Goal: Task Accomplishment & Management: Use online tool/utility

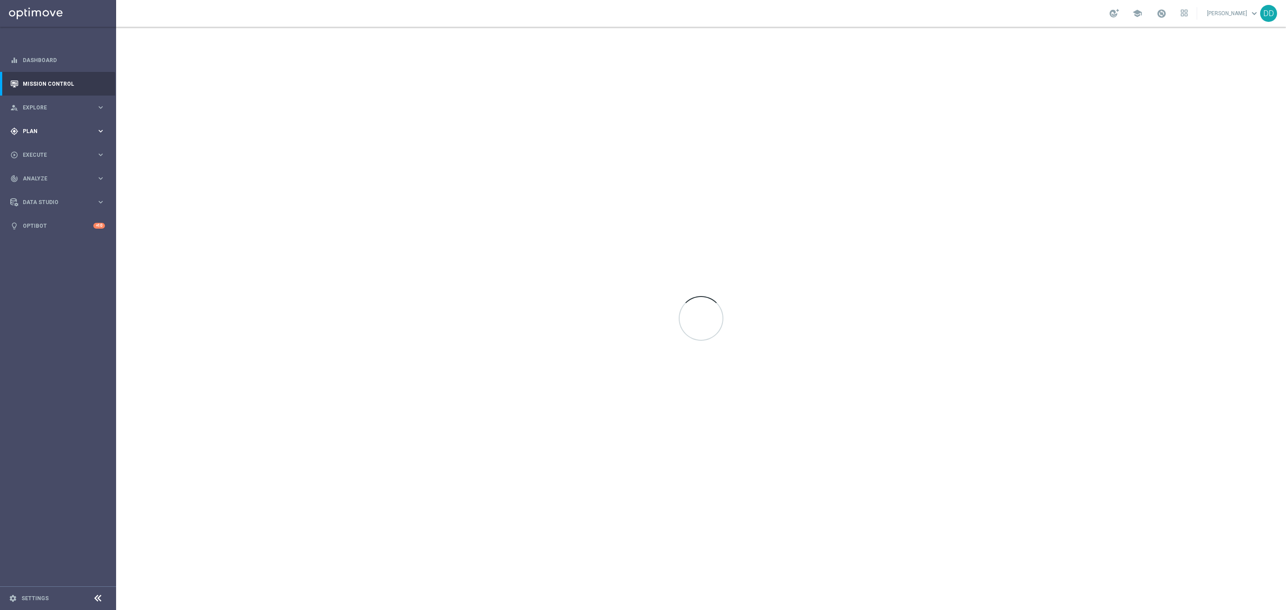
click at [74, 131] on span "Plan" at bounding box center [60, 131] width 74 height 5
click at [31, 150] on link "Target Groups" at bounding box center [58, 149] width 70 height 7
click at [51, 173] on button "Templates keyboard_arrow_right" at bounding box center [64, 176] width 82 height 7
click at [47, 186] on link "Optimail" at bounding box center [60, 189] width 65 height 7
click at [46, 189] on link "Optimail" at bounding box center [60, 189] width 65 height 7
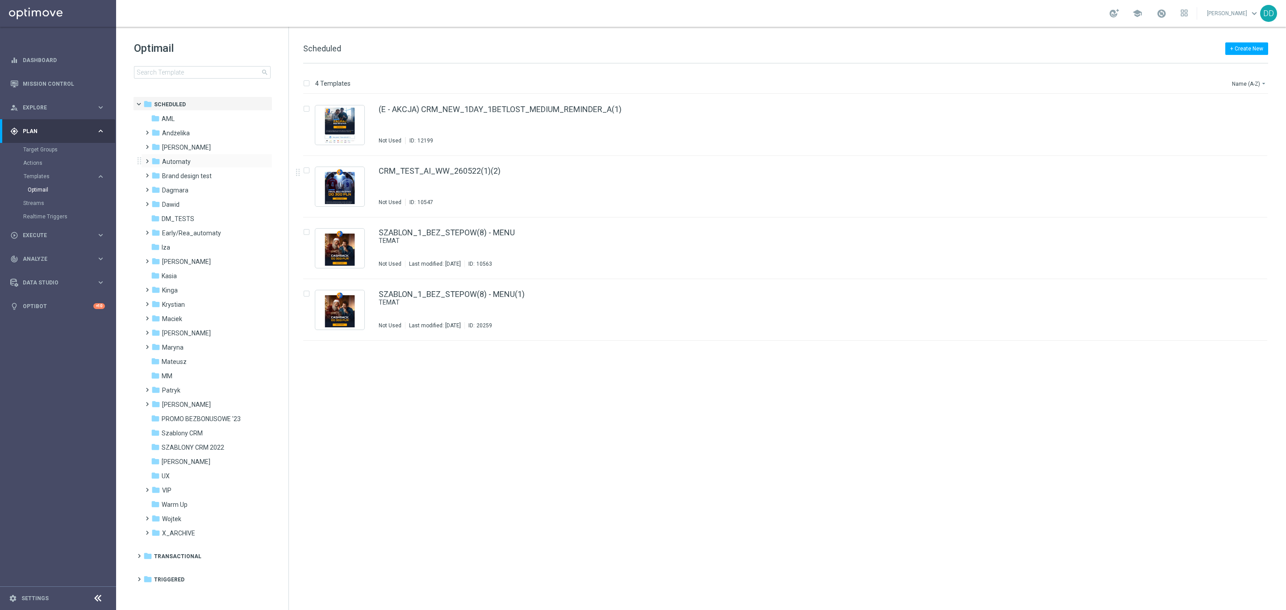
click at [145, 159] on span at bounding box center [145, 157] width 4 height 4
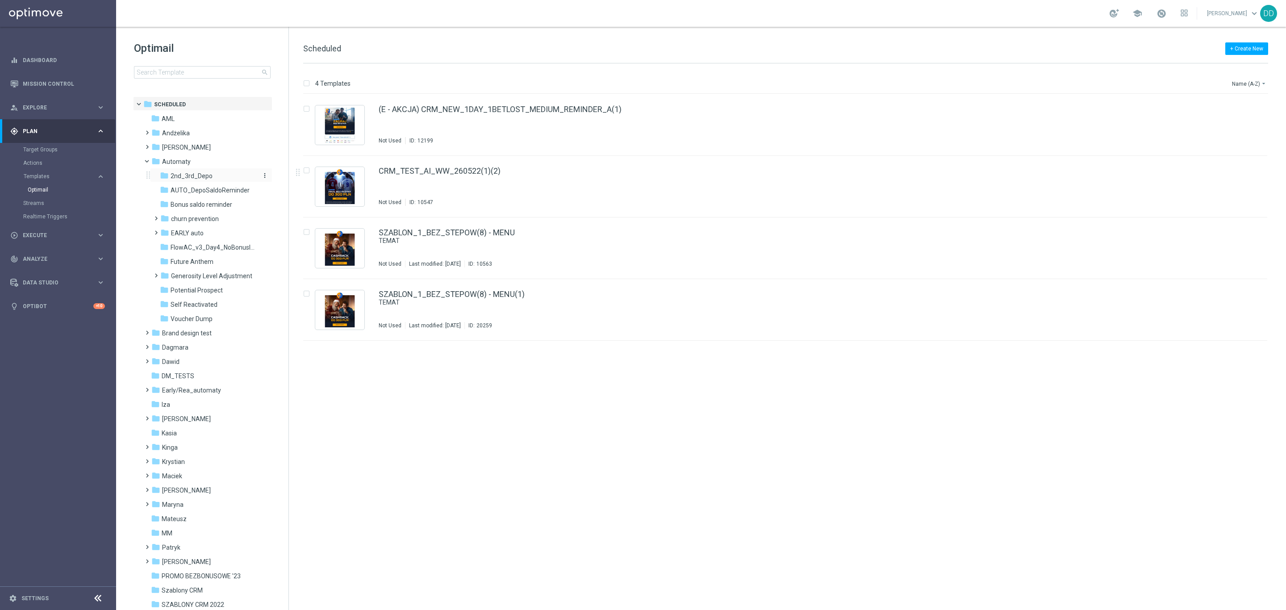
click at [168, 174] on icon "folder" at bounding box center [164, 175] width 9 height 9
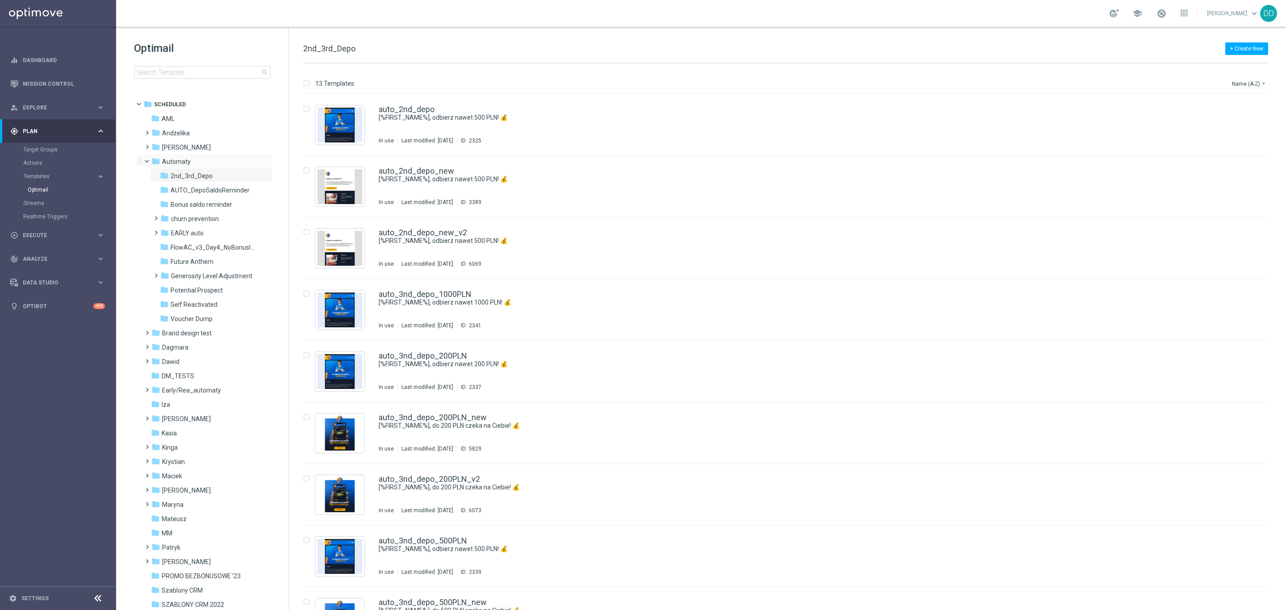
click at [149, 160] on span at bounding box center [151, 159] width 4 height 4
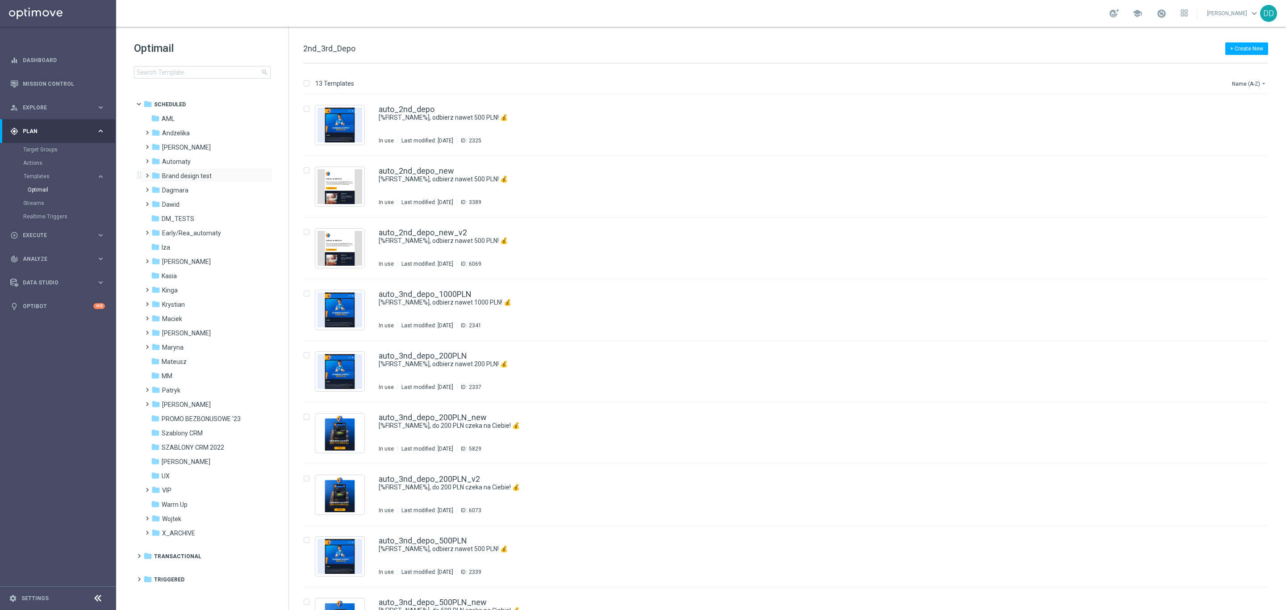
click at [147, 173] on span at bounding box center [145, 172] width 4 height 4
click at [149, 175] on span at bounding box center [151, 173] width 4 height 4
click at [146, 188] on span at bounding box center [145, 186] width 4 height 4
click at [156, 216] on span at bounding box center [154, 215] width 4 height 4
click at [160, 204] on icon "folder" at bounding box center [164, 204] width 9 height 9
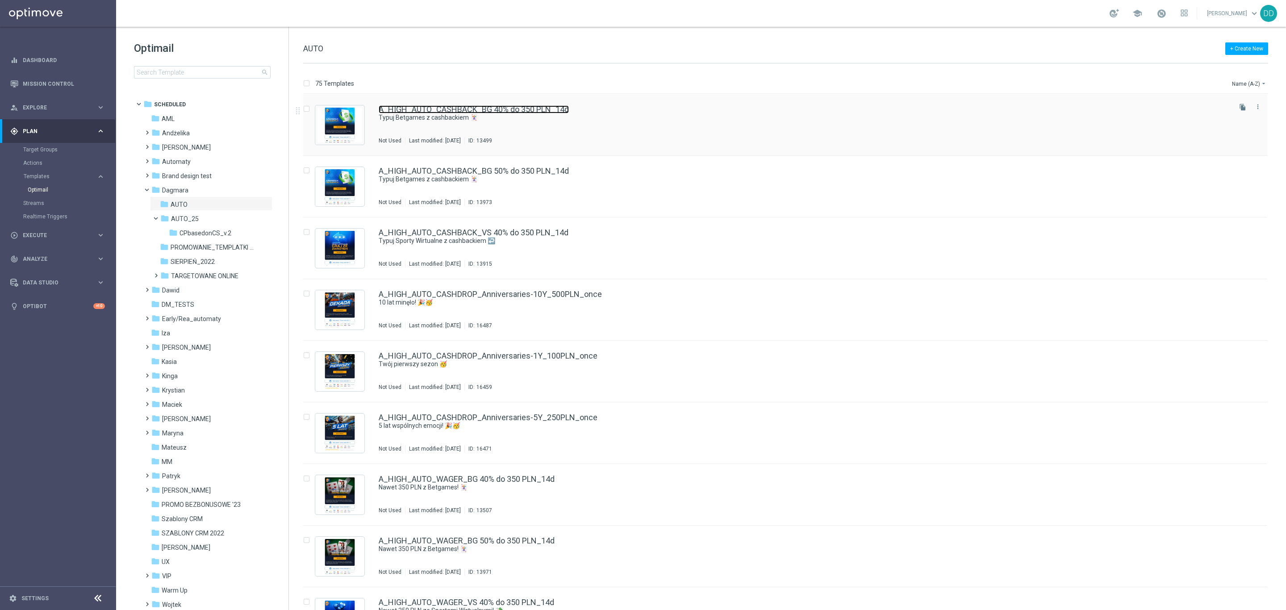
click at [489, 113] on link "A_HIGH_AUTO_CASHBACK_BG 40% do 350 PLN_14d" at bounding box center [474, 109] width 190 height 8
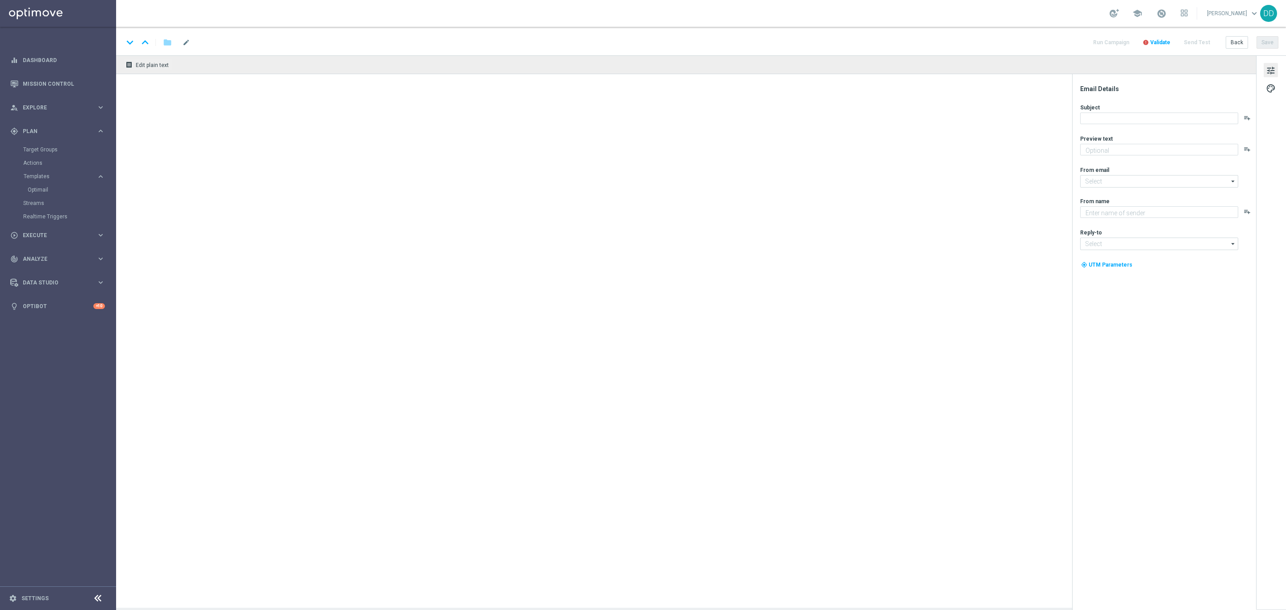
type textarea "Obstawiaj gry karciane bez obaw - otrzymasz do 350 PLN zwrotu za nietrafione ku…"
type textarea "STS"
type input "[EMAIL_ADDRESS][DOMAIN_NAME]"
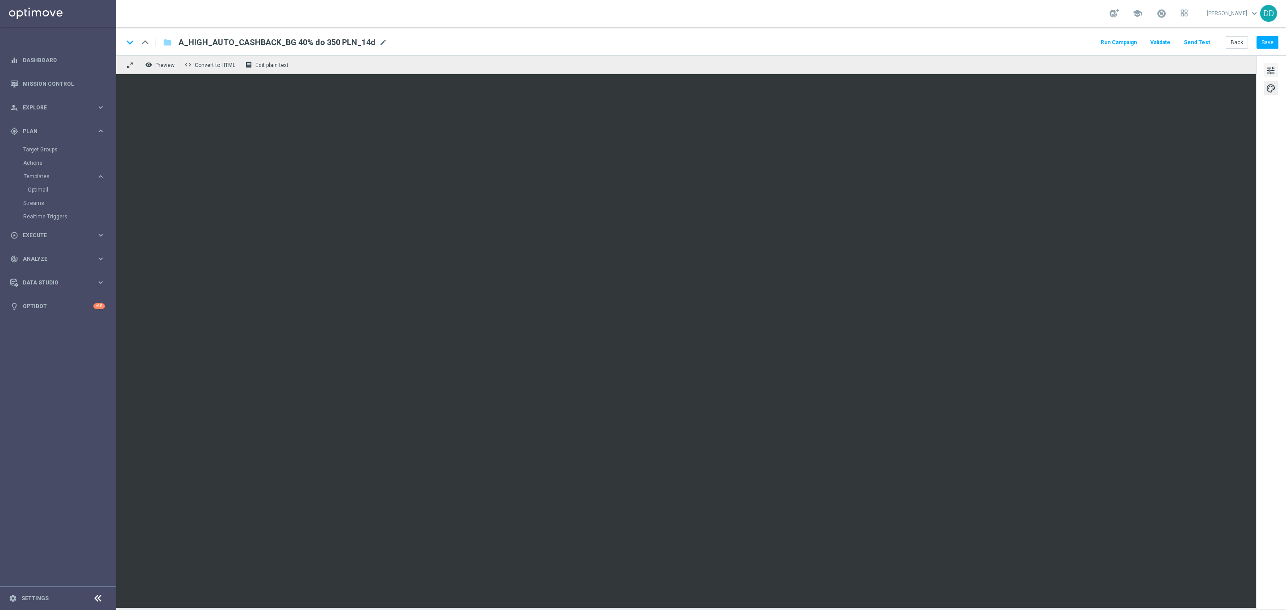
click at [1273, 71] on span "tune" at bounding box center [1271, 71] width 10 height 12
click at [1270, 73] on span "tune" at bounding box center [1271, 71] width 10 height 12
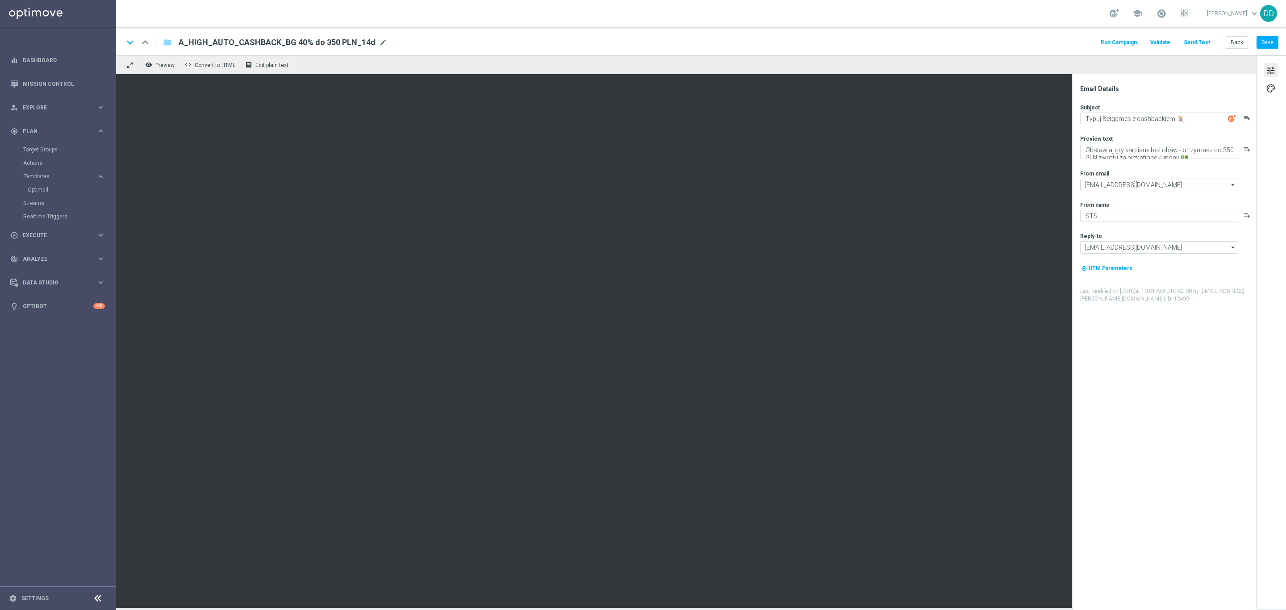
click at [1272, 79] on div "tune palette" at bounding box center [1271, 332] width 30 height 554
click at [1273, 88] on span "palette" at bounding box center [1271, 89] width 10 height 12
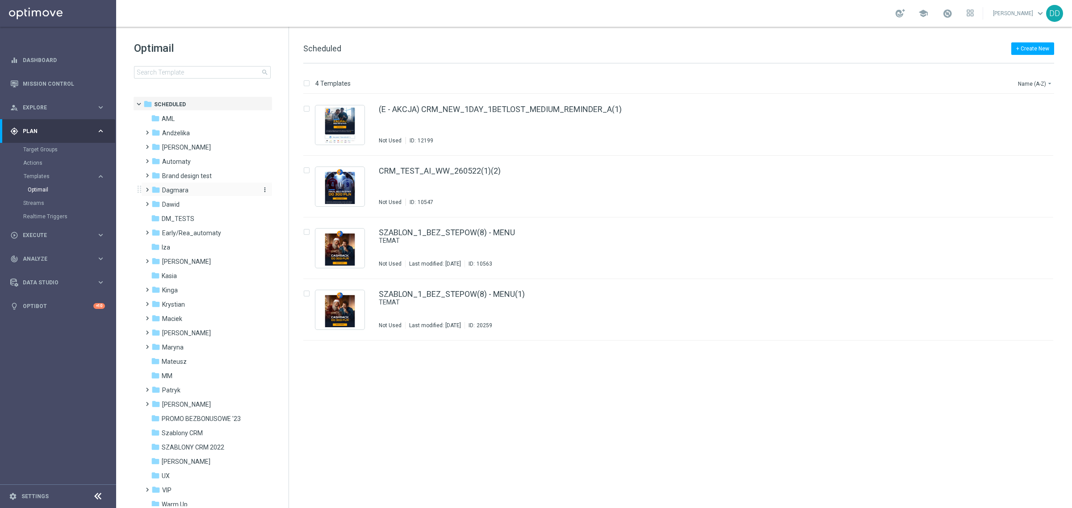
click at [168, 192] on span "Dagmara" at bounding box center [175, 190] width 26 height 8
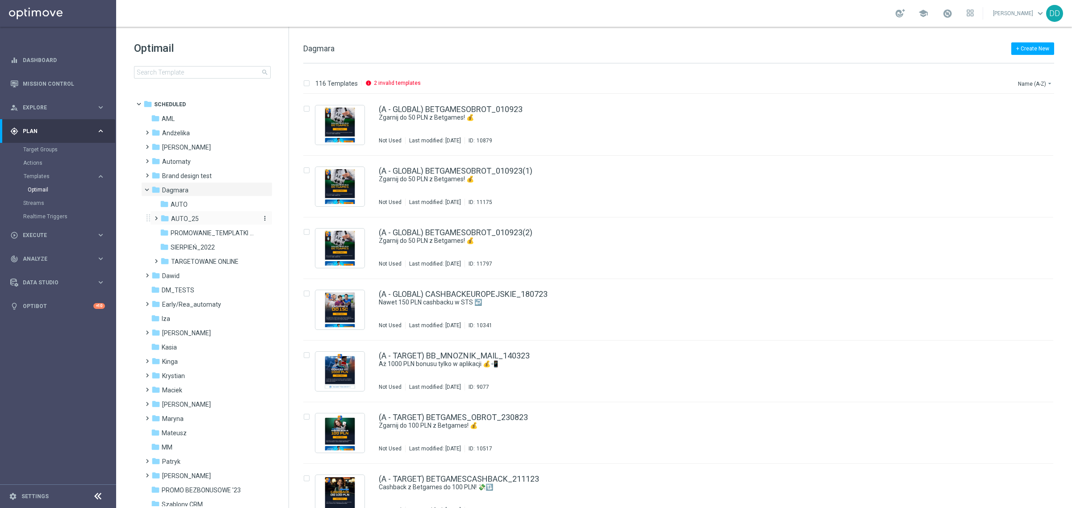
click at [193, 217] on span "AUTO_25" at bounding box center [185, 219] width 28 height 8
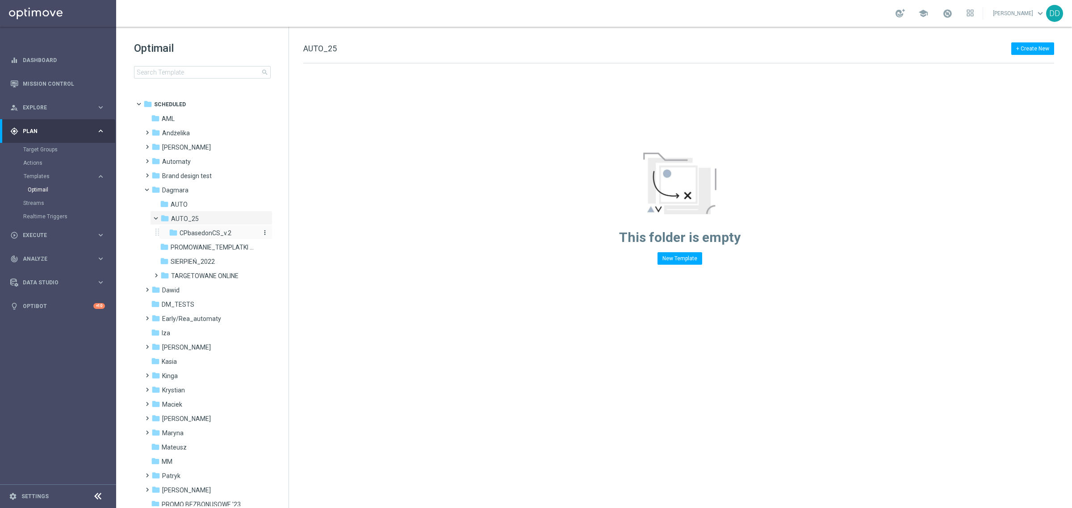
click at [191, 232] on span "CPbasedonCS_v.2" at bounding box center [205, 233] width 52 height 8
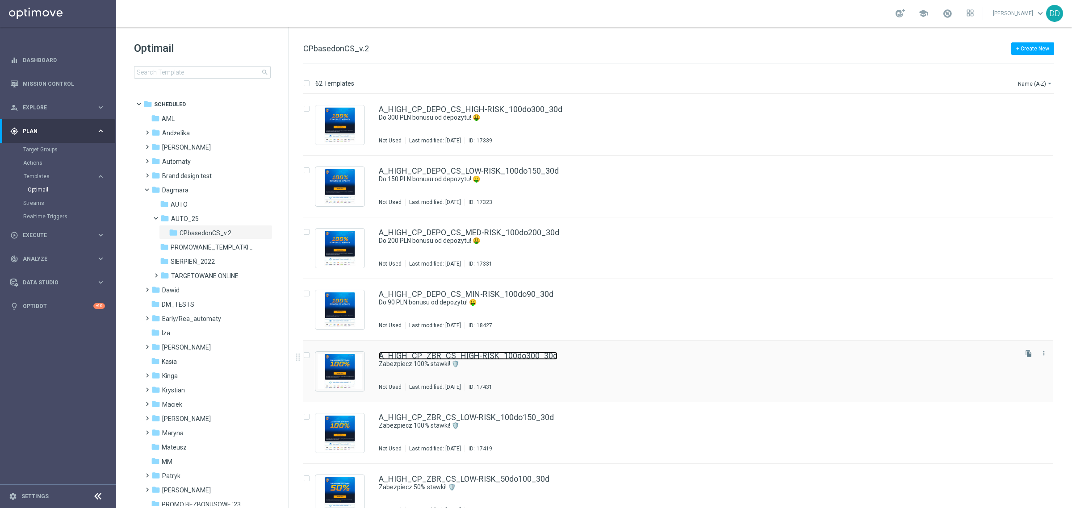
click at [409, 354] on link "A_HIGH_CP_ZBR_CS_HIGH-RISK_100do300_30d" at bounding box center [468, 356] width 179 height 8
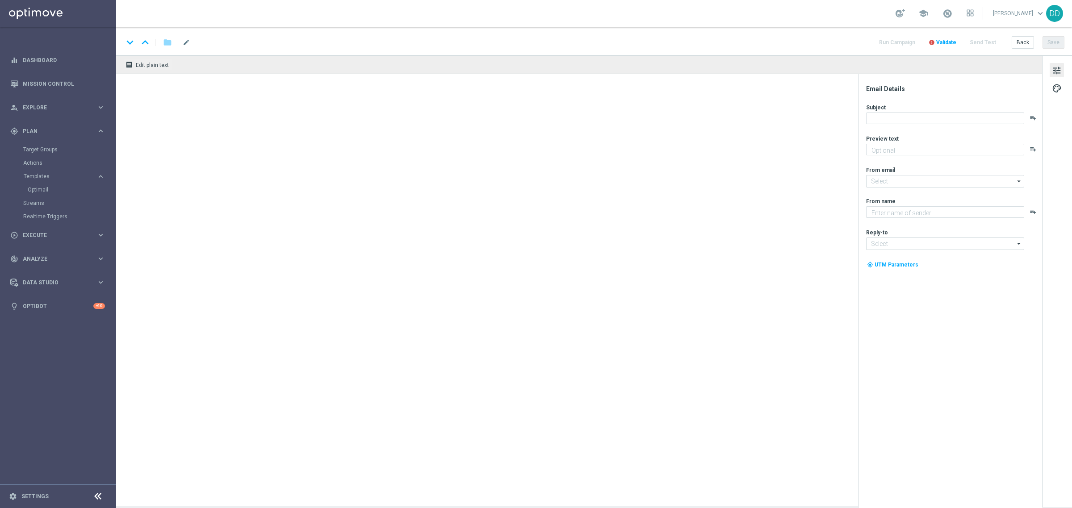
type textarea "Specjalna oferta tylko dla Ciebie 💥"
type input "[EMAIL_ADDRESS][DOMAIN_NAME]"
type textarea "STS"
type input "[EMAIL_ADDRESS][DOMAIN_NAME]"
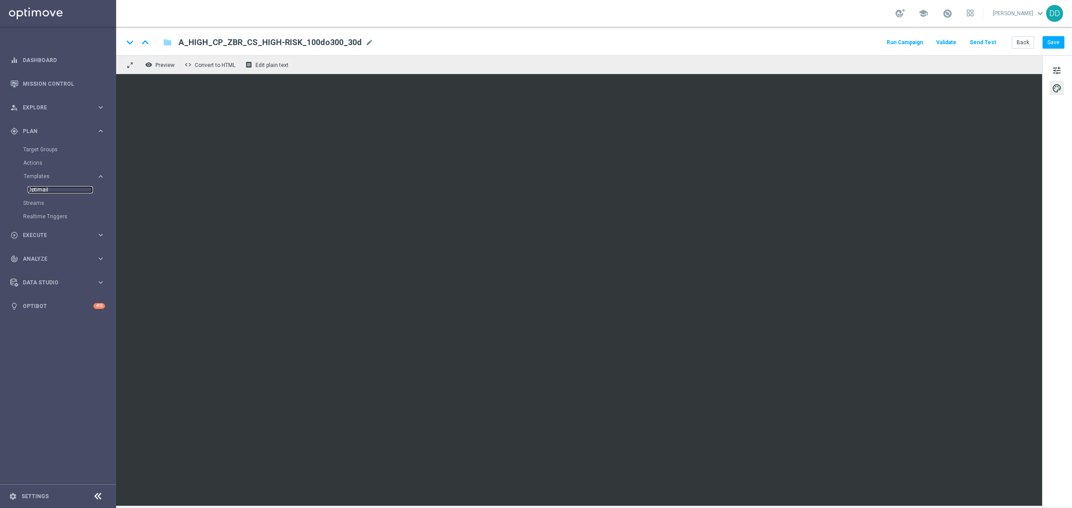
click at [41, 189] on link "Optimail" at bounding box center [60, 189] width 65 height 7
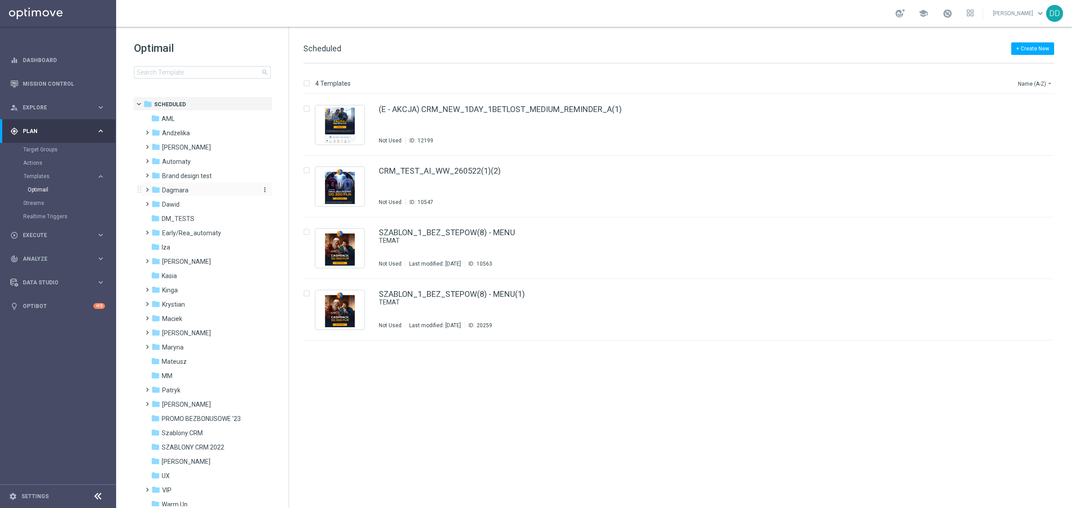
click at [166, 188] on span "Dagmara" at bounding box center [175, 190] width 26 height 8
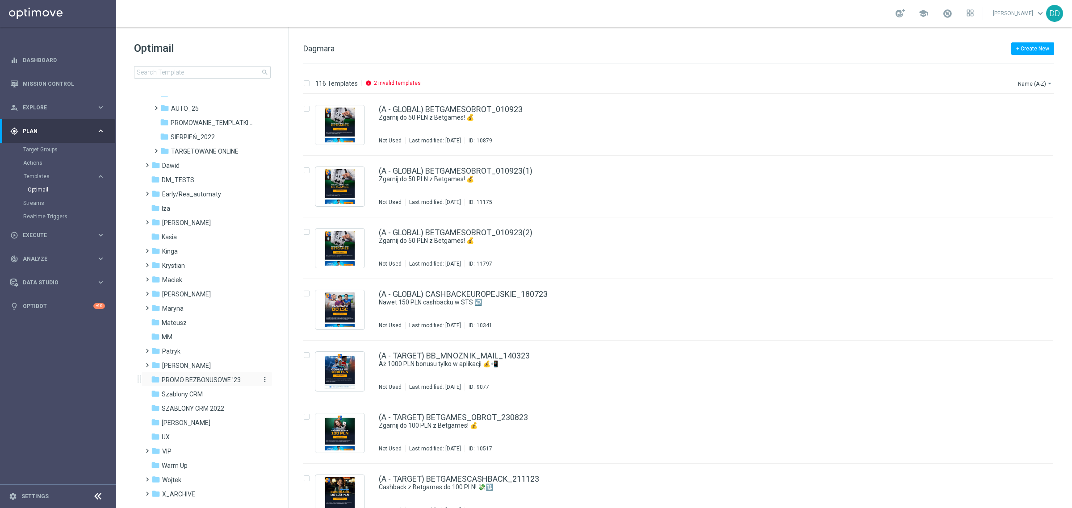
scroll to position [112, 0]
click at [174, 365] on span "[PERSON_NAME]" at bounding box center [186, 364] width 49 height 8
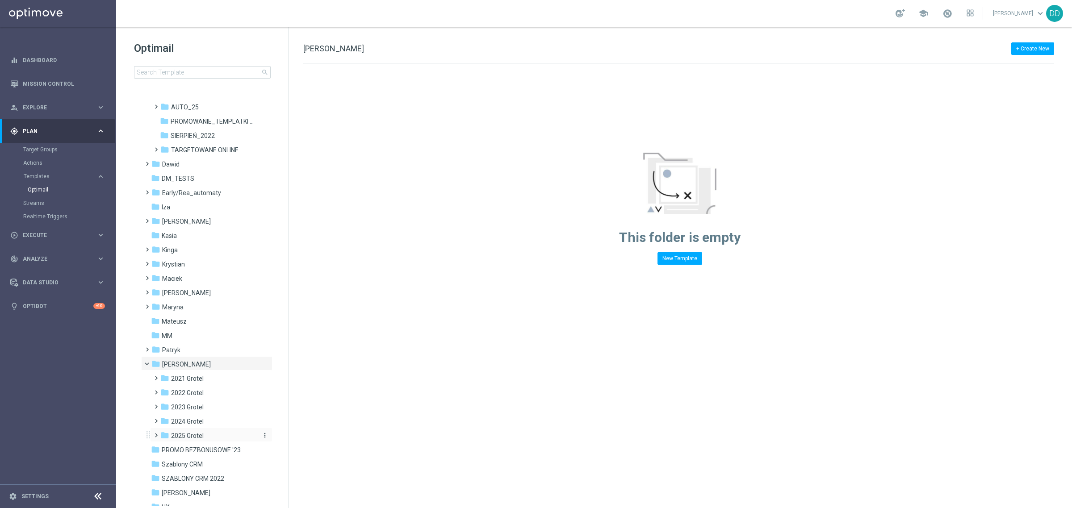
click at [191, 433] on span "2025 Grotel" at bounding box center [187, 436] width 33 height 8
click at [192, 448] on span "03_2025 Grotel" at bounding box center [200, 450] width 43 height 8
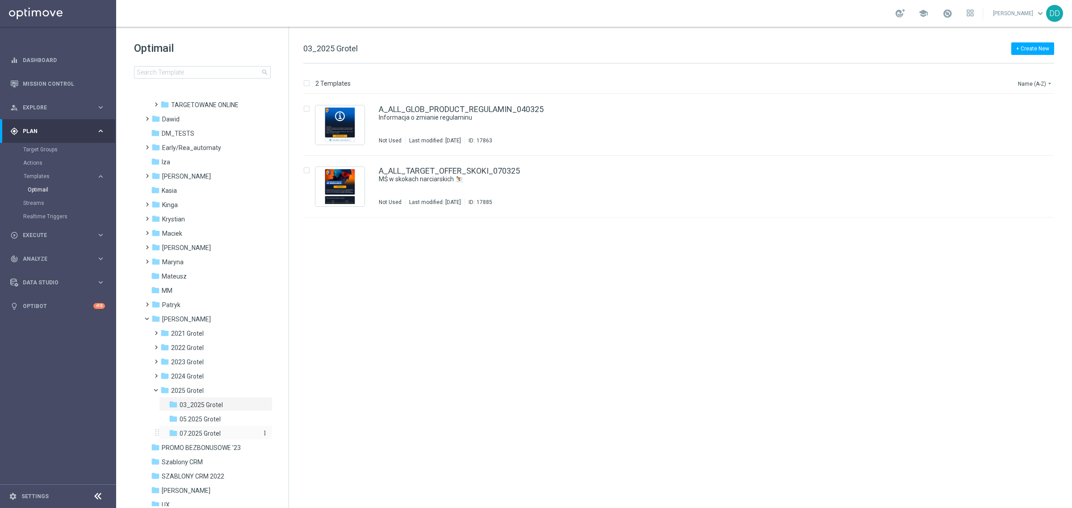
scroll to position [223, 0]
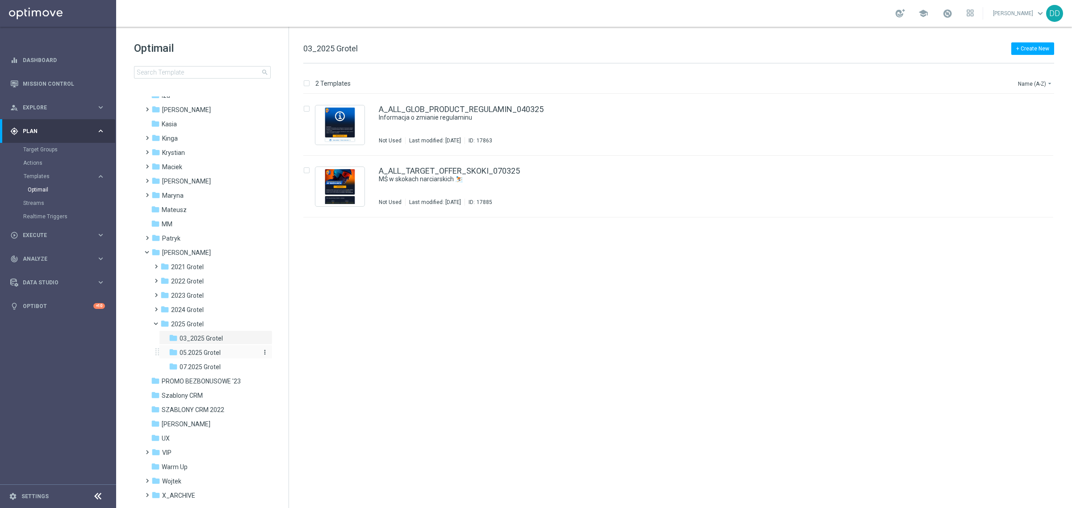
click at [206, 356] on span "05.2025 Grotel" at bounding box center [199, 353] width 41 height 8
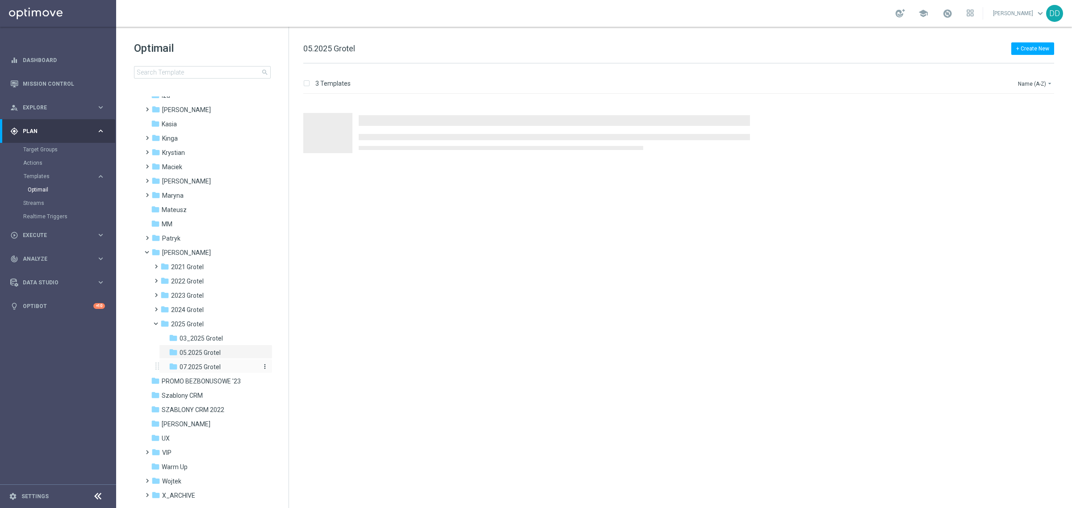
click at [208, 365] on span "07.2025 Grotel" at bounding box center [199, 367] width 41 height 8
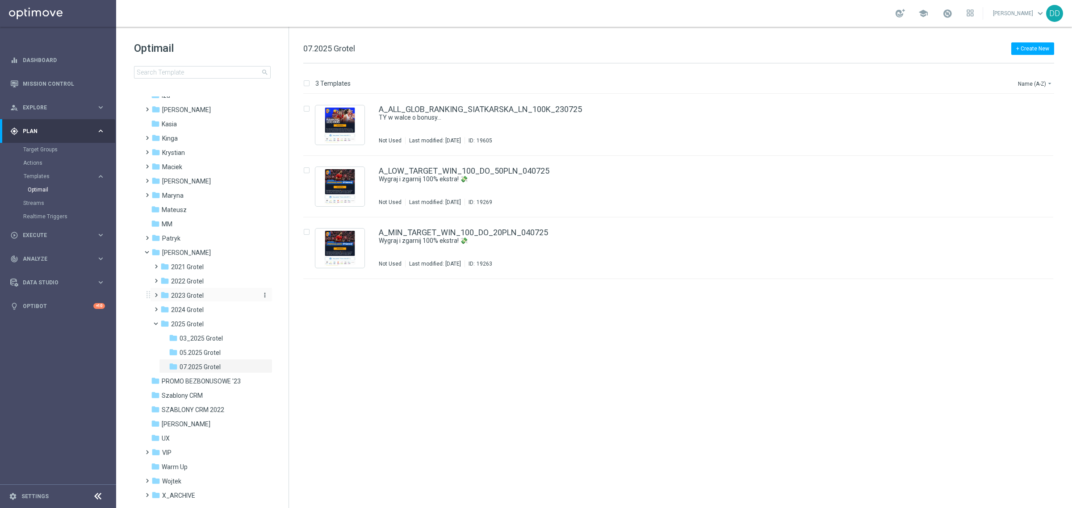
click at [180, 301] on div "folder 2023 Grotel" at bounding box center [207, 296] width 95 height 10
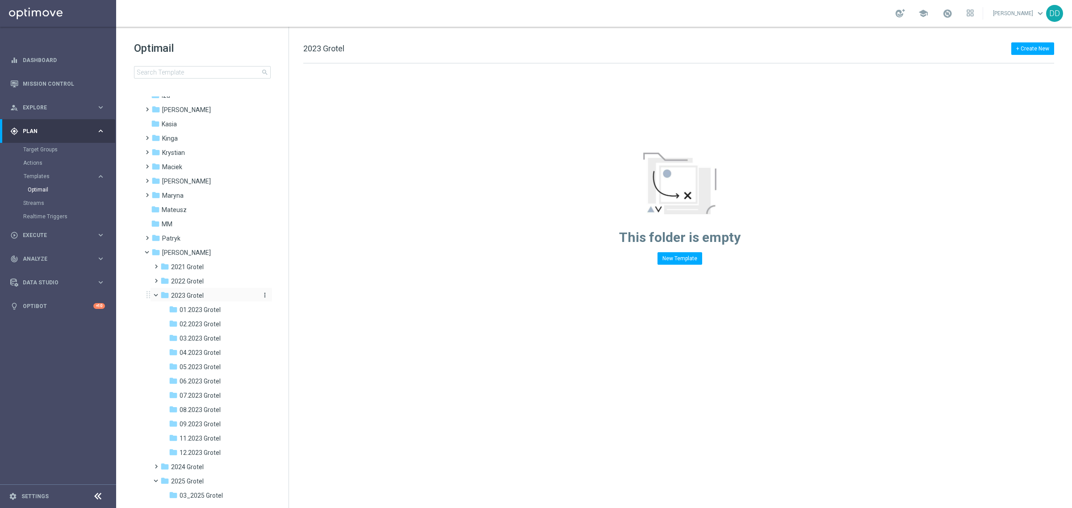
click at [179, 296] on span "2023 Grotel" at bounding box center [187, 296] width 33 height 8
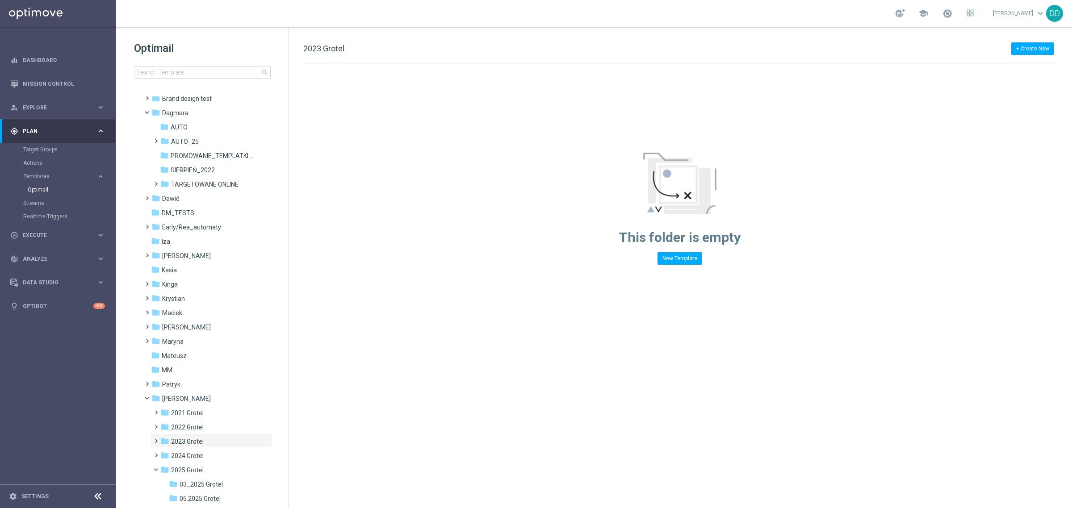
scroll to position [56, 0]
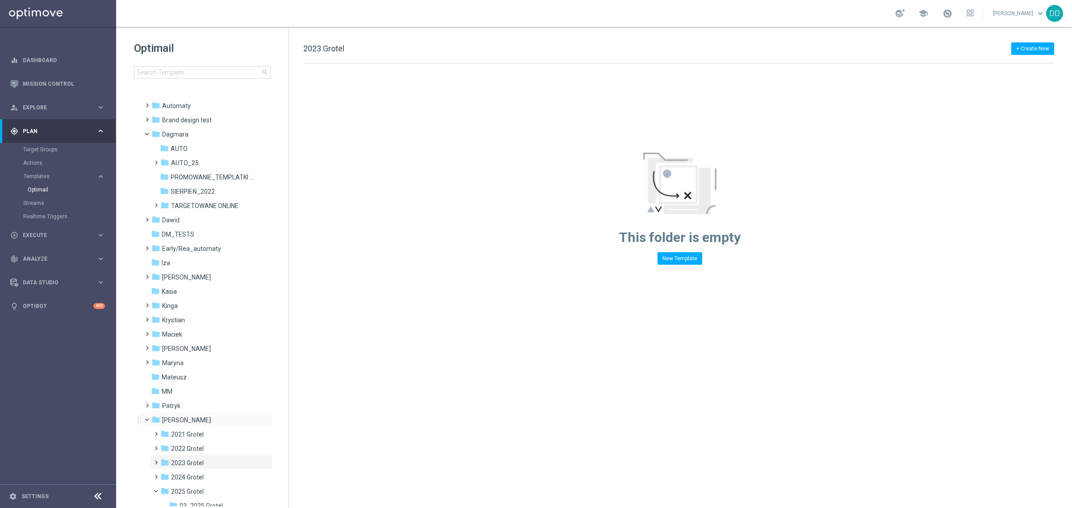
click at [150, 424] on div "folder Piotr G. more_vert" at bounding box center [206, 419] width 131 height 14
click at [149, 420] on span at bounding box center [151, 418] width 4 height 4
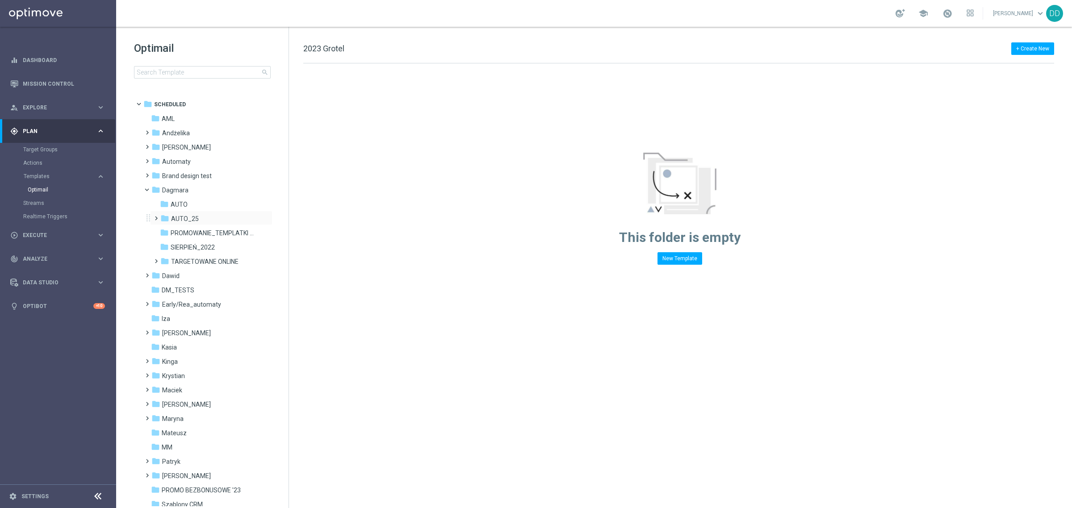
click at [175, 211] on div "folder AUTO_25 more_vert" at bounding box center [211, 218] width 122 height 14
click at [173, 206] on span "AUTO" at bounding box center [179, 204] width 17 height 8
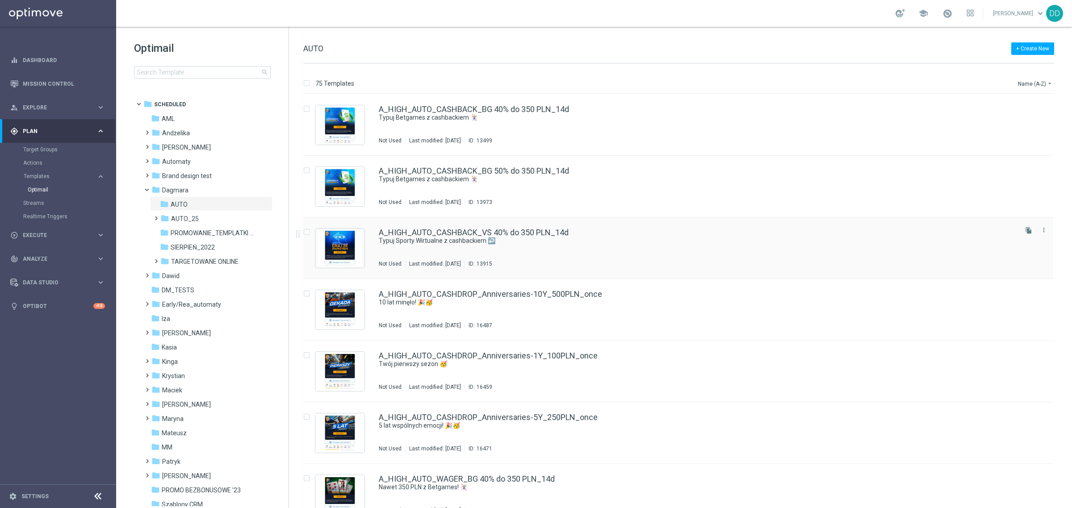
click at [629, 231] on div "A_HIGH_AUTO_CASHBACK_VS 40% do 350 PLN_14d" at bounding box center [697, 233] width 637 height 8
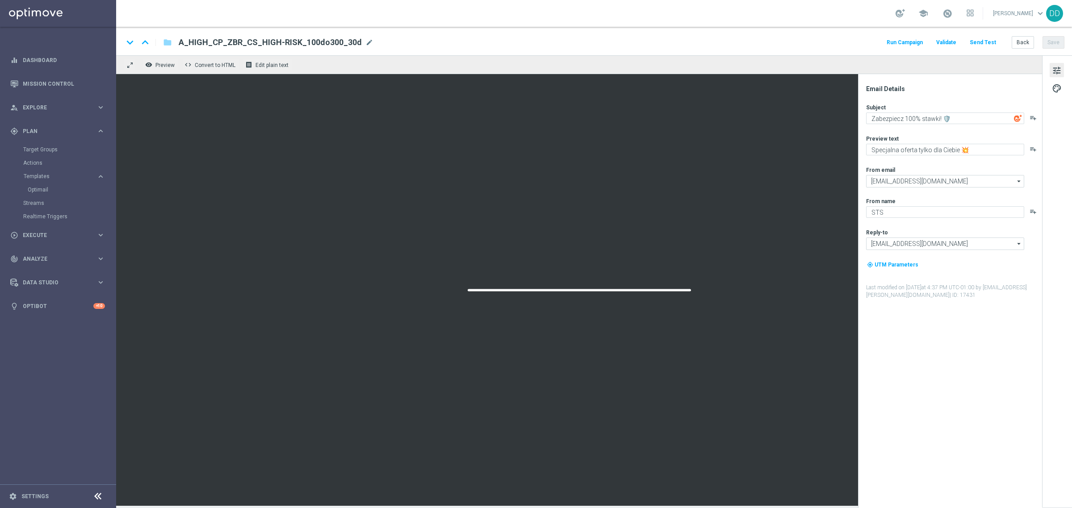
type textarea "Typuj Sporty Wirtualne z cashbackiem ↩️"
type textarea "Obstawiaj bez obaw - otrzymasz do 350 PLN zwrotu za nietrafione kupony 💵"
